Goal: Find specific page/section: Find specific page/section

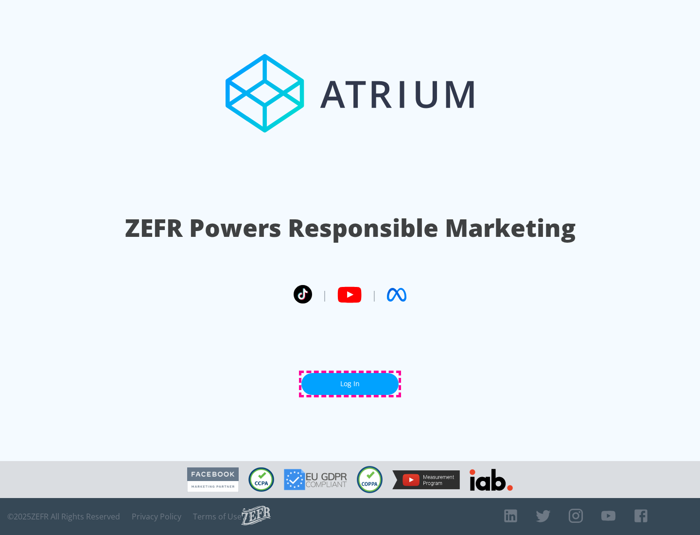
click at [350, 384] on link "Log In" at bounding box center [349, 384] width 97 height 22
